Goal: Task Accomplishment & Management: Use online tool/utility

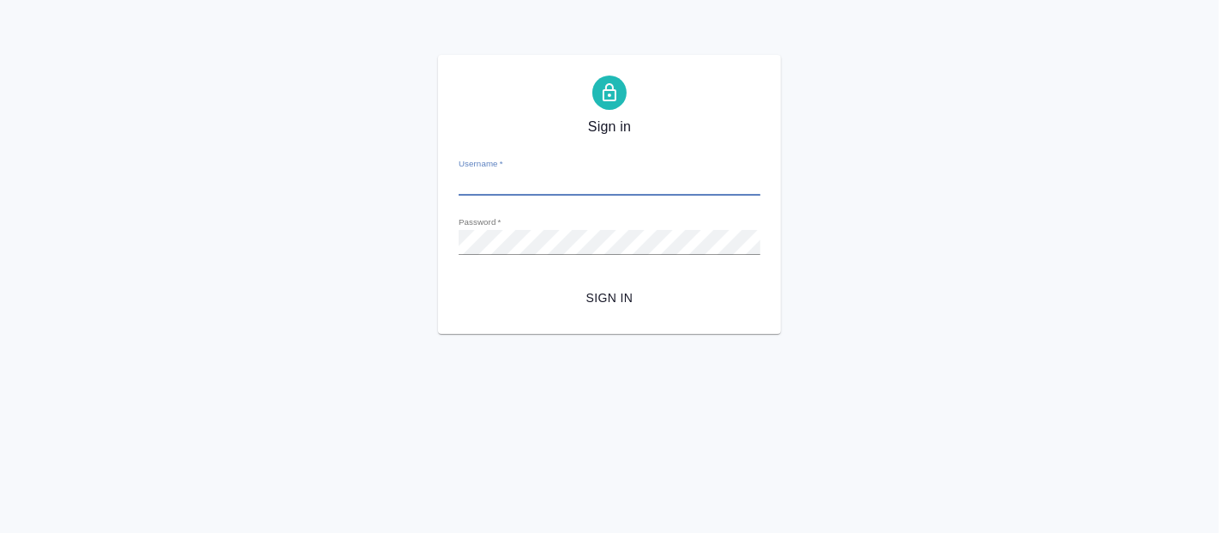
type input "[PERSON_NAME][EMAIL_ADDRESS][DOMAIN_NAME]"
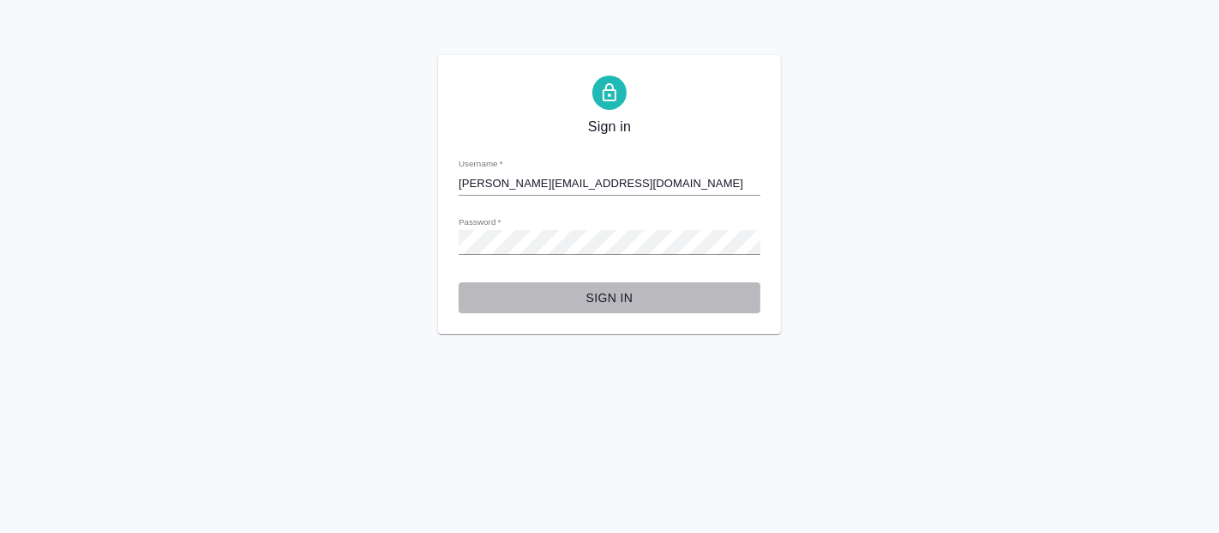
click at [635, 285] on button "Sign in" at bounding box center [610, 298] width 302 height 32
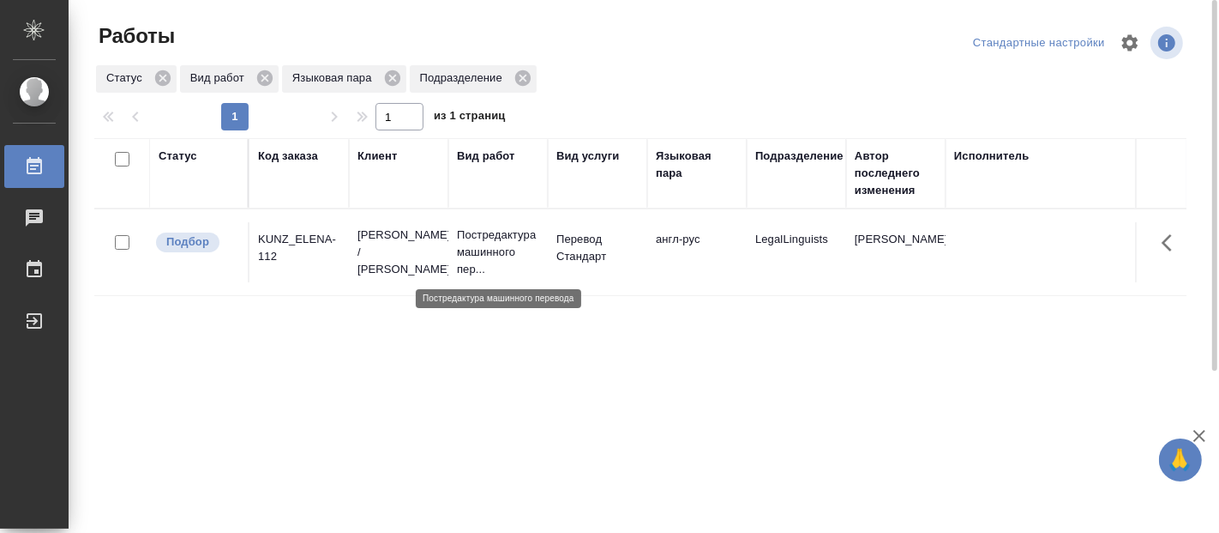
click at [496, 246] on p "Постредактура машинного пер..." at bounding box center [498, 251] width 82 height 51
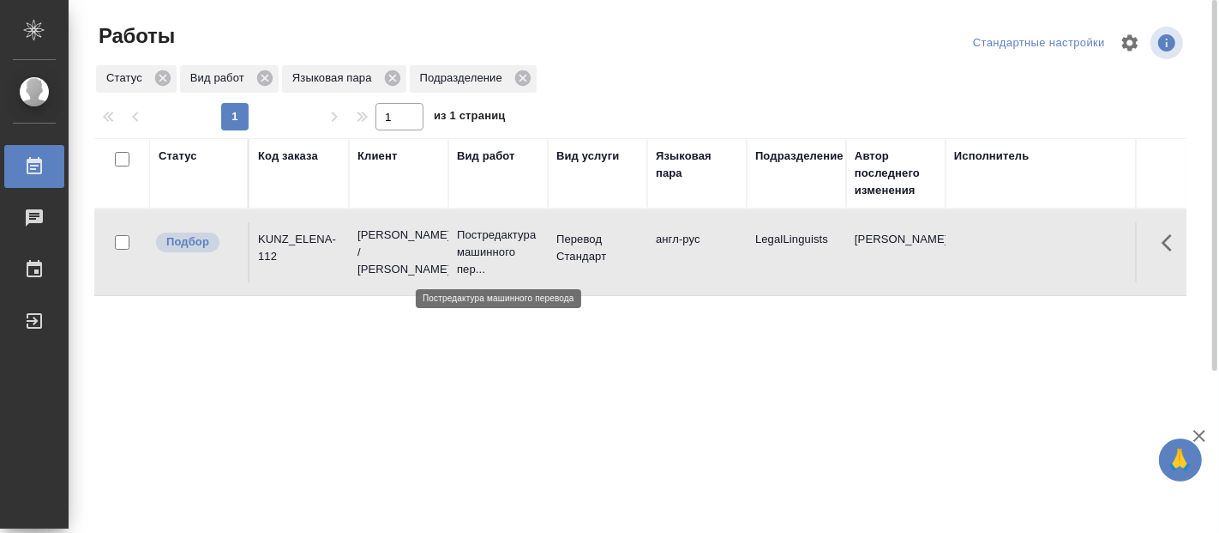
click at [496, 246] on p "Постредактура машинного пер..." at bounding box center [498, 251] width 82 height 51
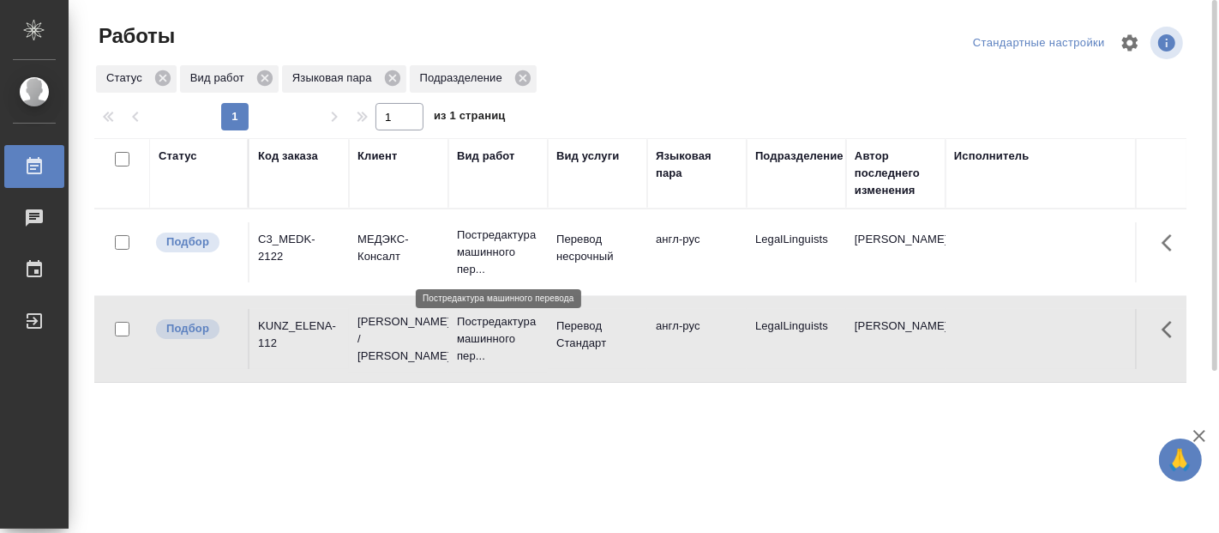
click at [485, 239] on p "Постредактура машинного пер..." at bounding box center [498, 251] width 82 height 51
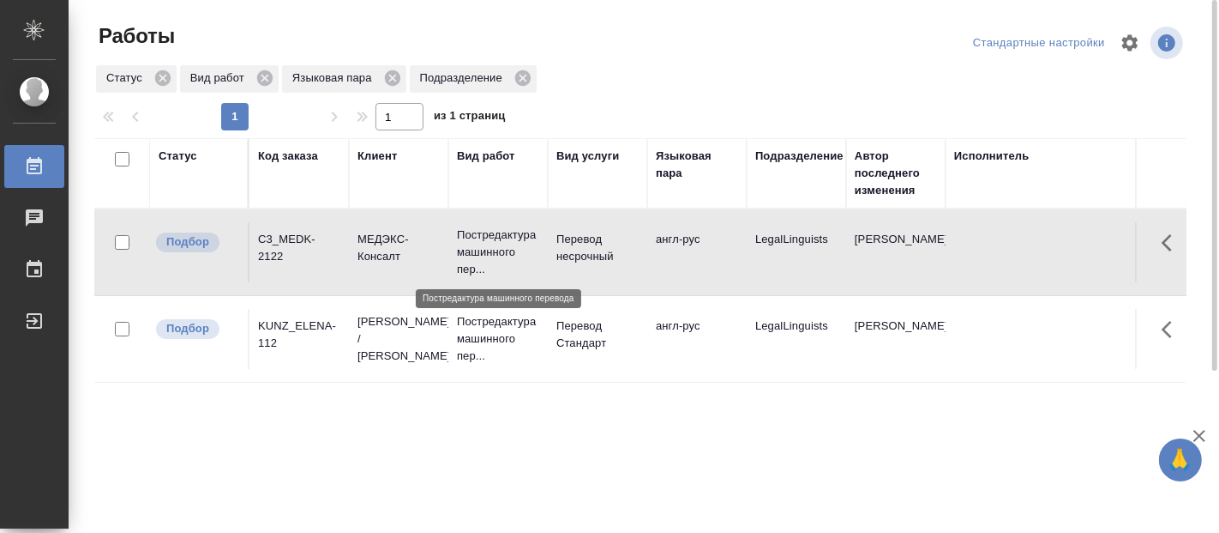
click at [485, 239] on p "Постредактура машинного пер..." at bounding box center [498, 251] width 82 height 51
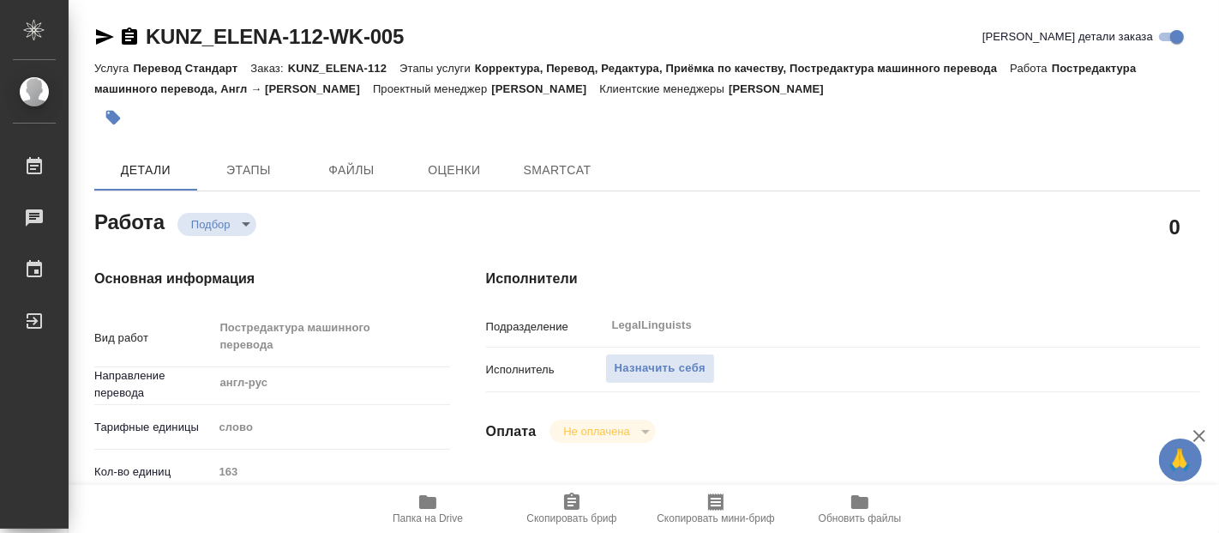
type textarea "x"
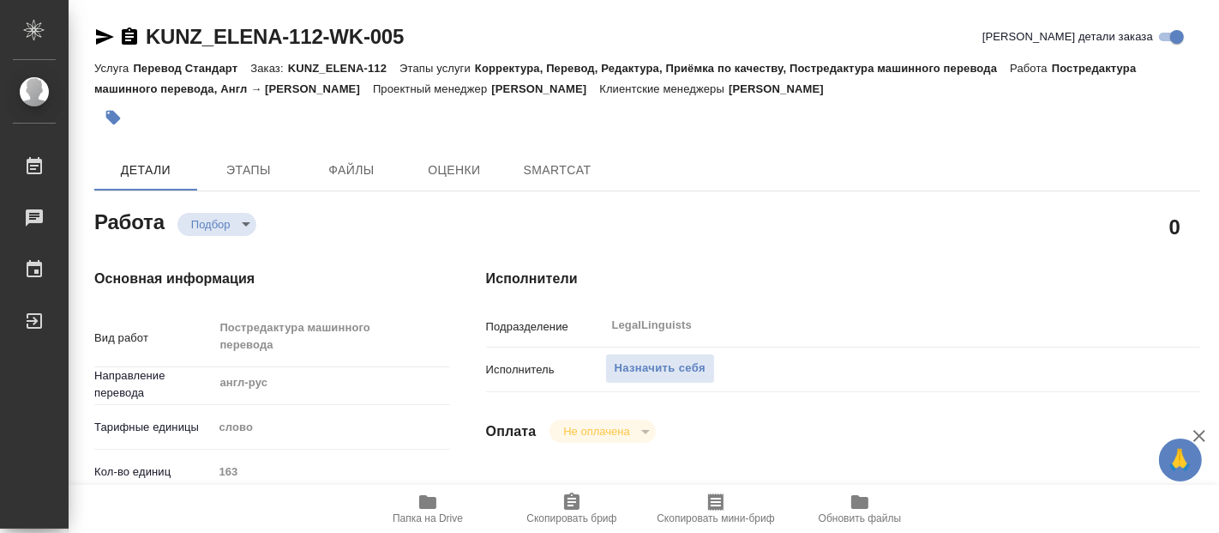
type textarea "x"
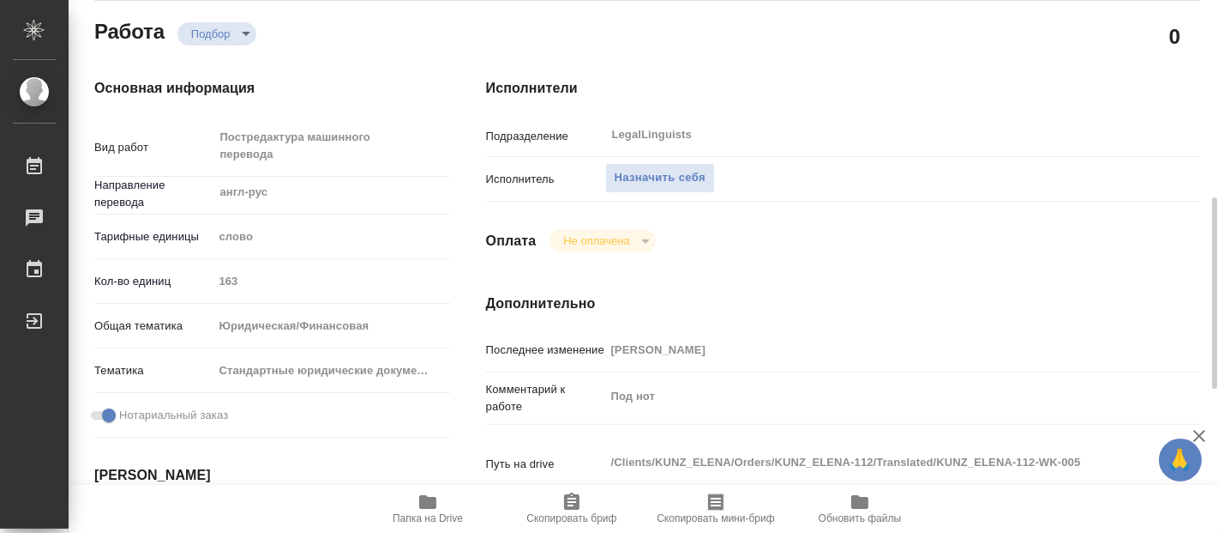
scroll to position [286, 0]
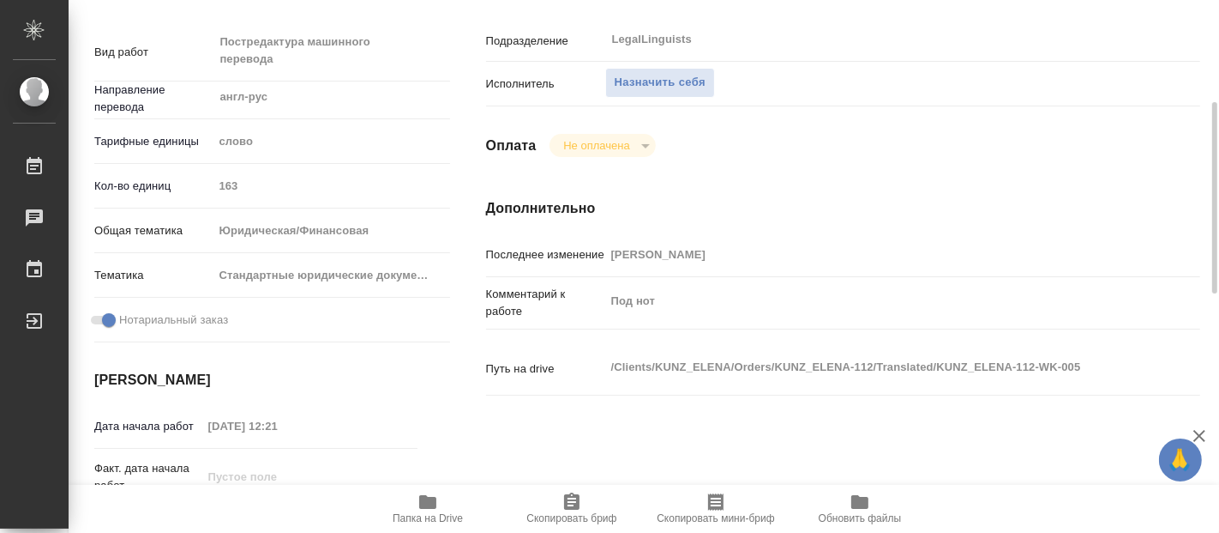
type textarea "x"
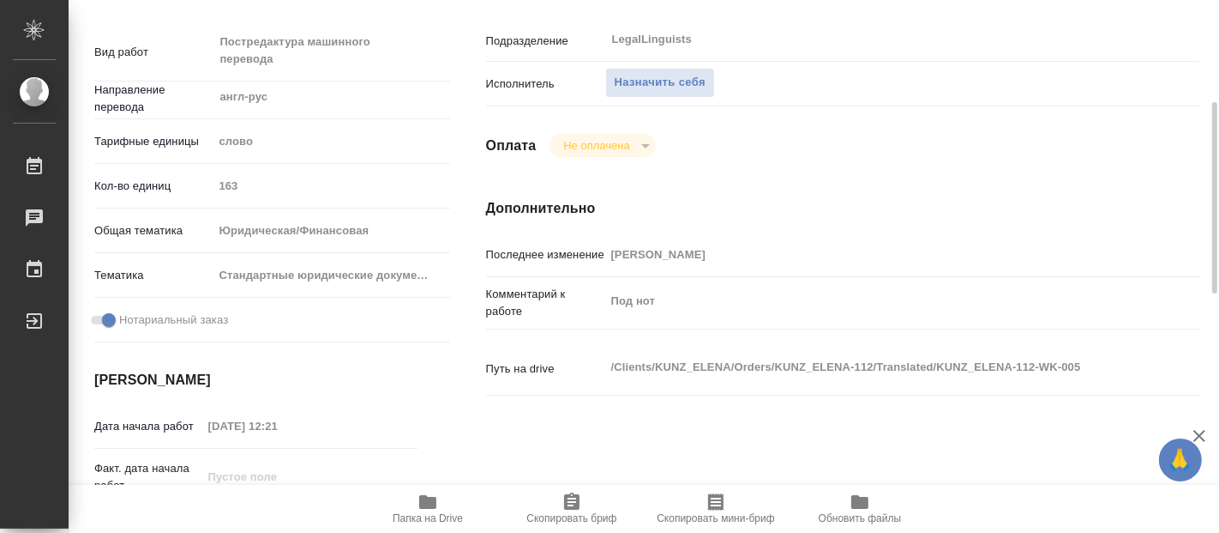
type textarea "x"
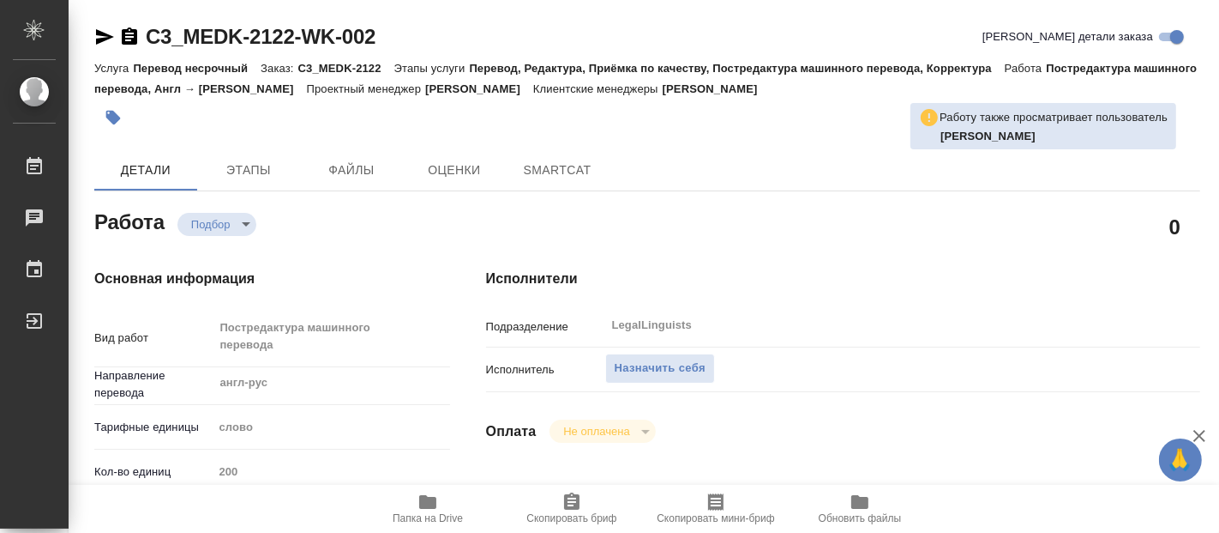
type textarea "x"
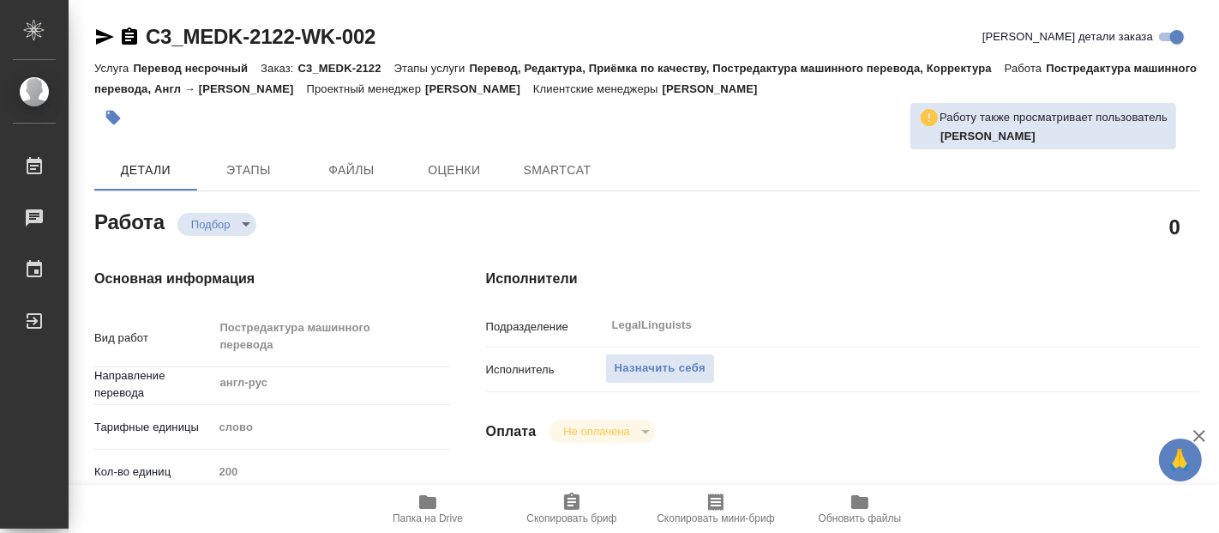
type textarea "x"
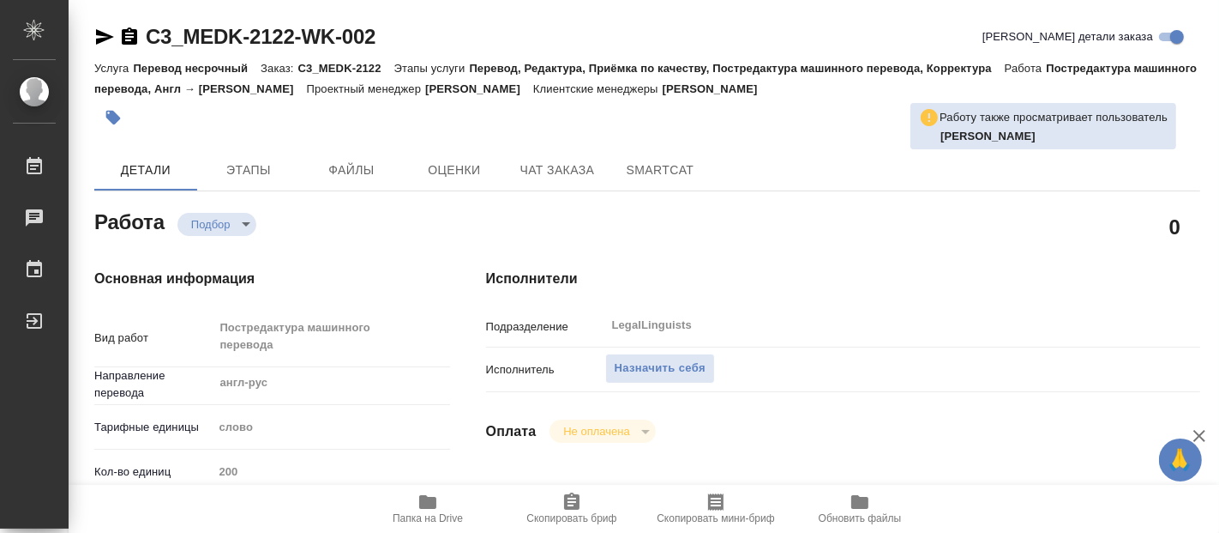
type textarea "x"
